Goal: Task Accomplishment & Management: Use online tool/utility

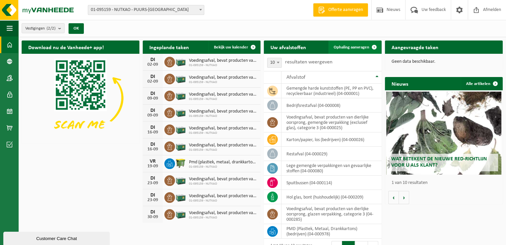
click at [357, 47] on span "Ophaling aanvragen" at bounding box center [351, 47] width 36 height 4
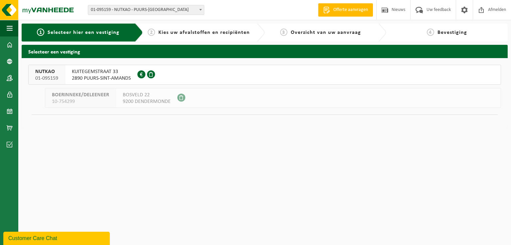
click at [86, 69] on span "KUITEGEMSTRAAT 33" at bounding box center [101, 71] width 59 height 7
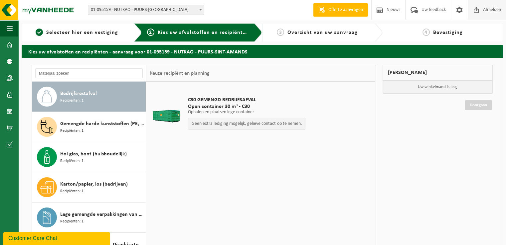
click at [471, 15] on span at bounding box center [476, 10] width 10 height 20
